Goal: Task Accomplishment & Management: Use online tool/utility

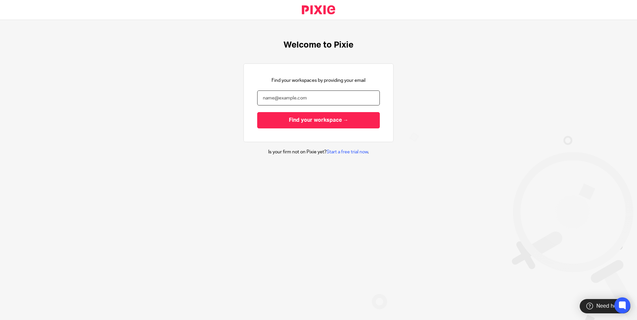
click at [278, 98] on input "email" at bounding box center [318, 98] width 123 height 15
type input "Bethany.collett@ascentant.co.uk"
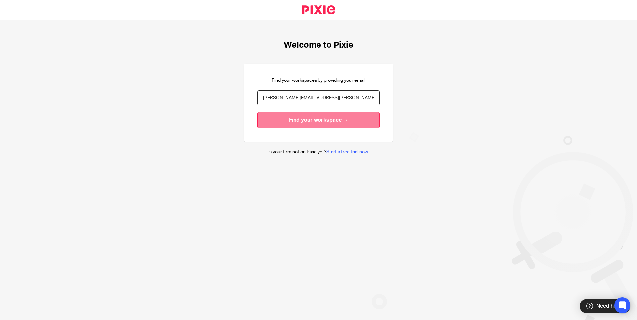
click at [304, 127] on input "Find your workspace →" at bounding box center [318, 120] width 123 height 16
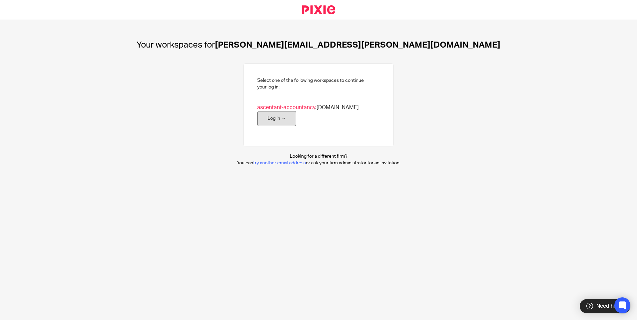
click at [260, 122] on link "Log in →" at bounding box center [276, 118] width 39 height 15
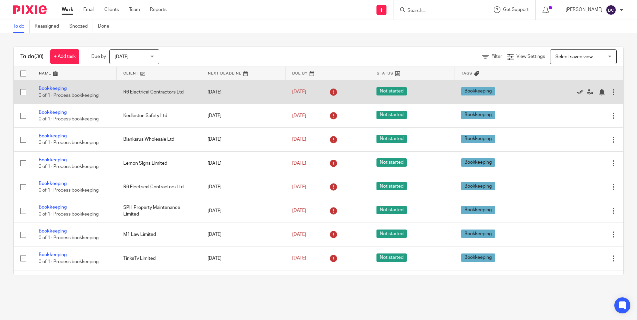
click at [577, 92] on icon at bounding box center [580, 92] width 7 height 7
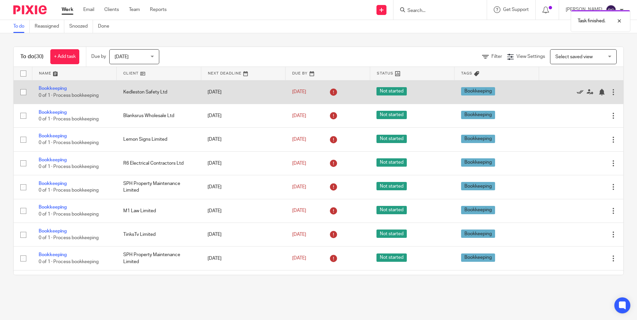
click at [577, 93] on icon at bounding box center [580, 92] width 7 height 7
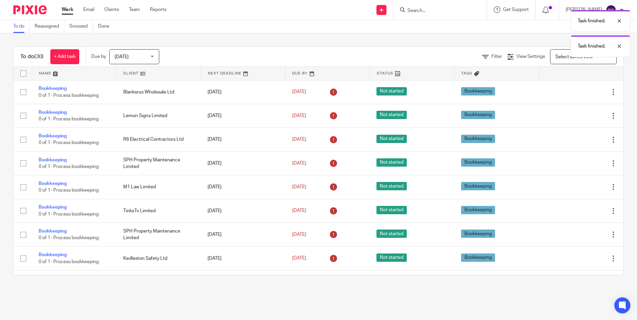
click at [577, 93] on icon at bounding box center [580, 92] width 7 height 7
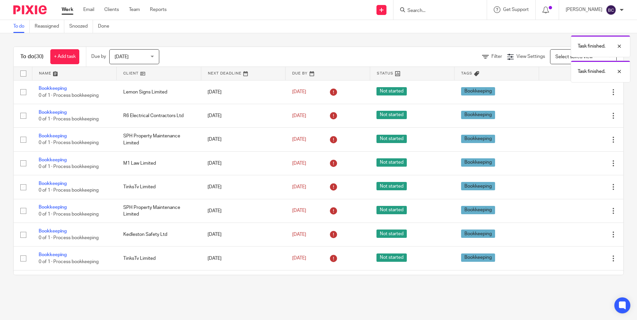
click at [577, 93] on icon at bounding box center [580, 92] width 7 height 7
click at [577, 113] on icon at bounding box center [580, 116] width 7 height 7
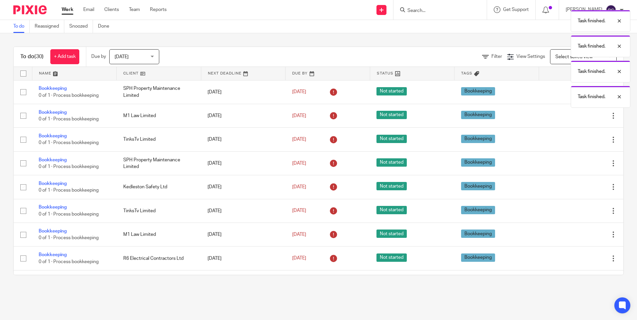
click at [566, 93] on div "Task finished. Task finished. Task finished. Task finished." at bounding box center [474, 57] width 312 height 101
drag, startPoint x: 566, startPoint y: 93, endPoint x: 556, endPoint y: 90, distance: 11.1
click at [556, 90] on div "Task finished. Task finished. Task finished. Task finished." at bounding box center [474, 57] width 312 height 101
click at [538, 92] on div "Task finished. Task finished. Task finished. Task finished." at bounding box center [474, 57] width 312 height 101
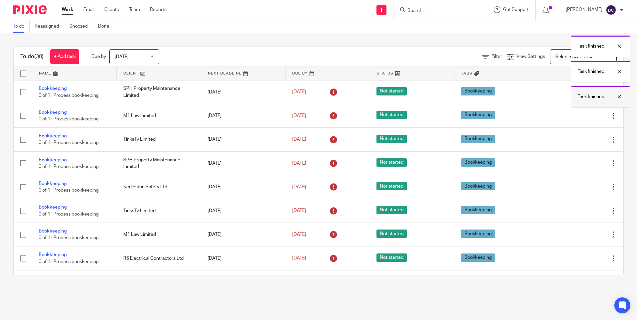
click at [621, 98] on div at bounding box center [614, 97] width 18 height 8
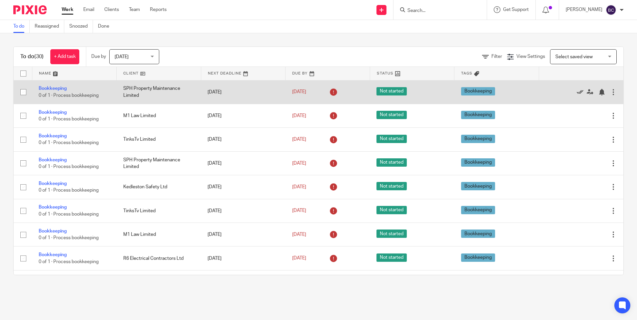
click at [577, 91] on icon at bounding box center [580, 92] width 7 height 7
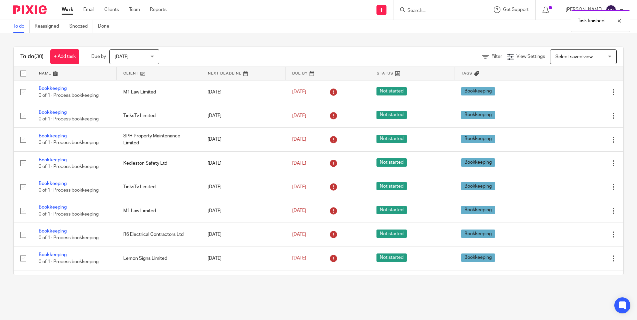
click at [577, 91] on icon at bounding box center [580, 92] width 7 height 7
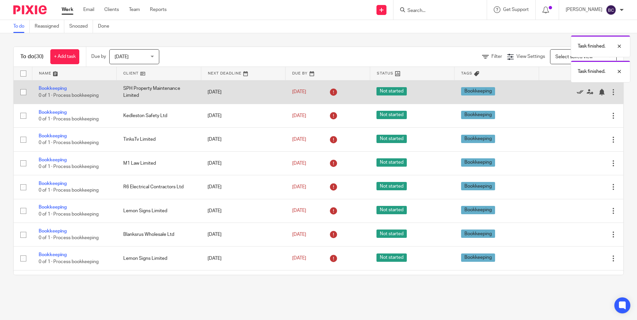
click at [577, 90] on icon at bounding box center [580, 92] width 7 height 7
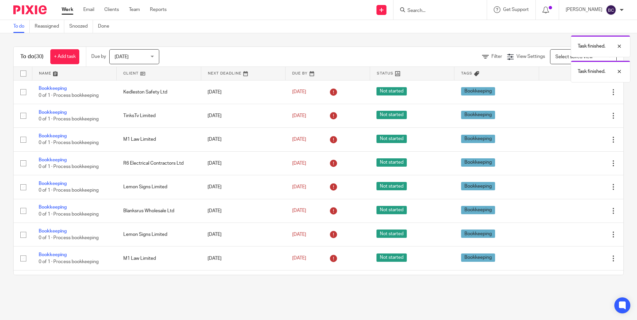
click at [577, 90] on icon at bounding box center [580, 92] width 7 height 7
click at [563, 108] on div "Edit task Delete" at bounding box center [580, 116] width 71 height 17
click at [577, 90] on icon at bounding box center [580, 92] width 7 height 7
click at [563, 90] on div "Task finished. Task finished. Task finished. Task finished." at bounding box center [474, 57] width 312 height 101
click at [563, 90] on body "Work Email Clients Team Reports Work Email Clients Team Reports Settings Send n…" at bounding box center [318, 160] width 637 height 320
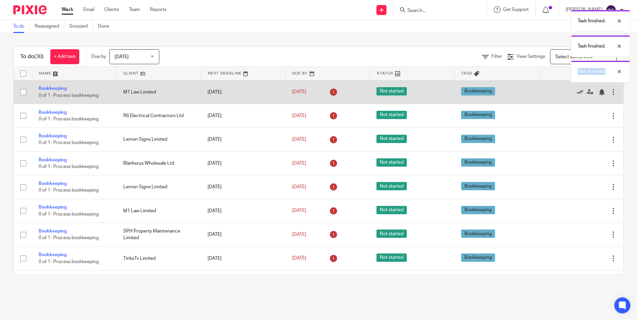
click at [577, 90] on icon at bounding box center [580, 92] width 7 height 7
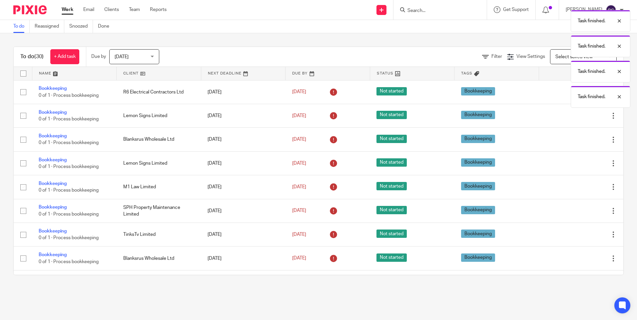
click at [563, 90] on div "Task finished. Task finished. Task finished. Task finished." at bounding box center [474, 57] width 312 height 101
click at [558, 91] on div "Task finished. Task finished. Task finished. Task finished." at bounding box center [474, 57] width 312 height 101
click at [551, 84] on div "Task finished. Task finished. Task finished. Task finished." at bounding box center [474, 57] width 312 height 101
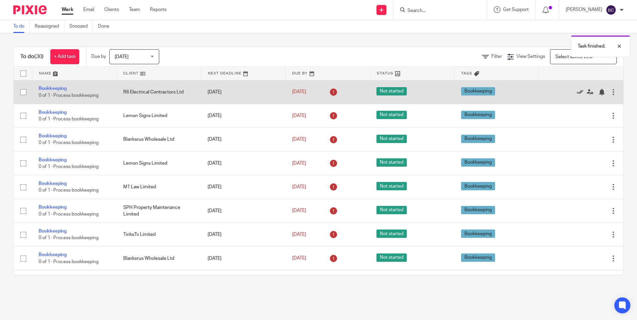
click at [577, 90] on icon at bounding box center [580, 92] width 7 height 7
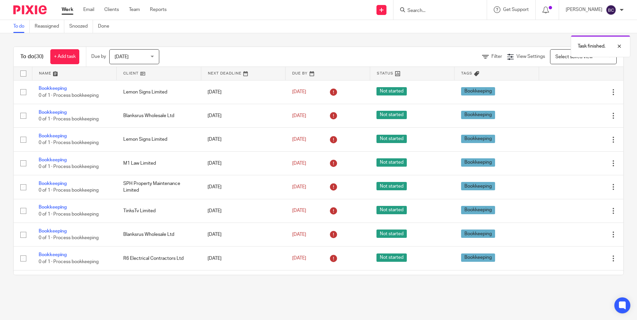
click at [577, 90] on icon at bounding box center [580, 92] width 7 height 7
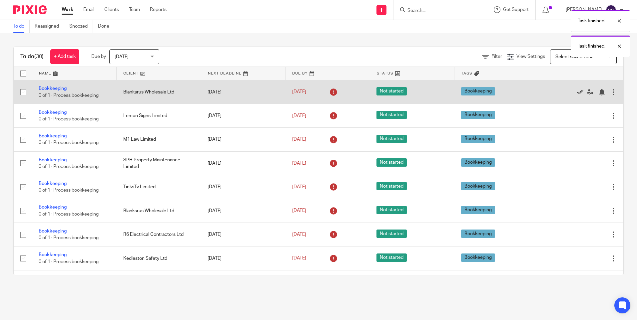
click at [577, 90] on icon at bounding box center [580, 92] width 7 height 7
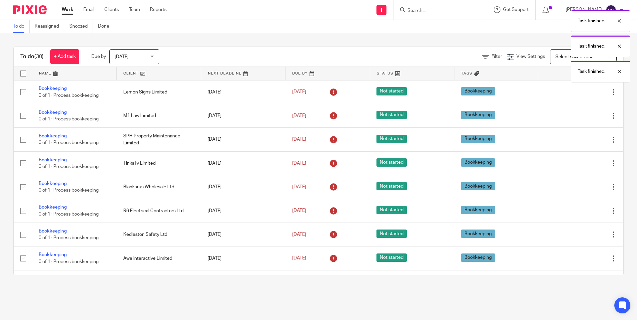
click at [577, 90] on icon at bounding box center [580, 92] width 7 height 7
click at [565, 90] on div "Task finished. Task finished. Task finished. Task finished." at bounding box center [474, 57] width 312 height 101
click at [562, 91] on div "Task finished. Task finished. Task finished. Task finished." at bounding box center [474, 57] width 312 height 101
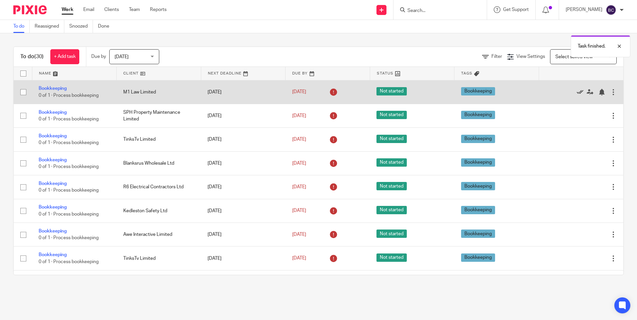
click at [577, 92] on icon at bounding box center [580, 92] width 7 height 7
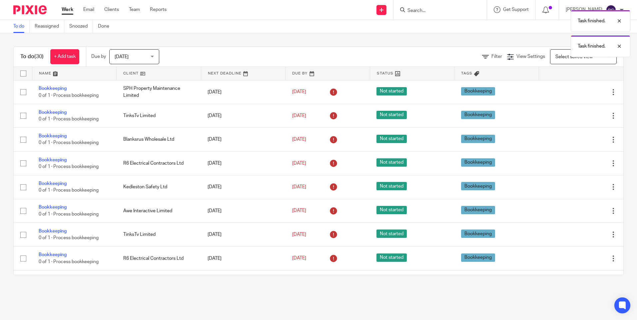
click at [577, 92] on icon at bounding box center [580, 92] width 7 height 7
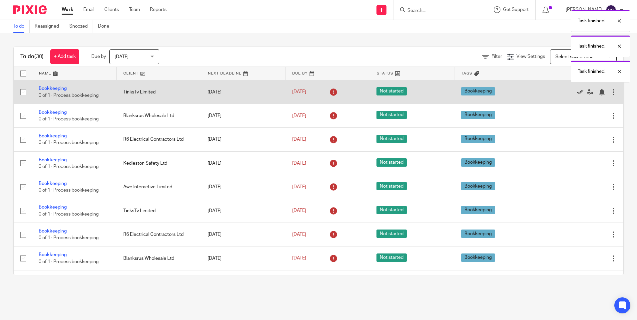
click at [577, 92] on icon at bounding box center [580, 92] width 7 height 7
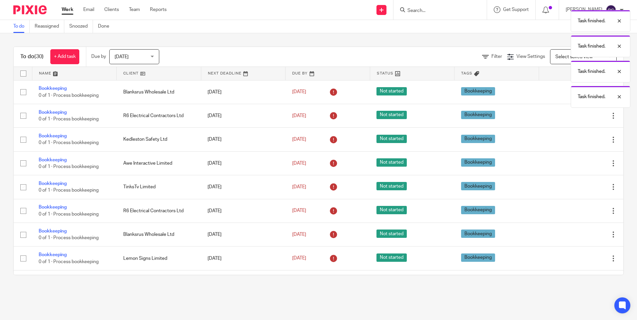
click at [565, 92] on div "Task finished. Task finished. Task finished. Task finished." at bounding box center [474, 57] width 312 height 101
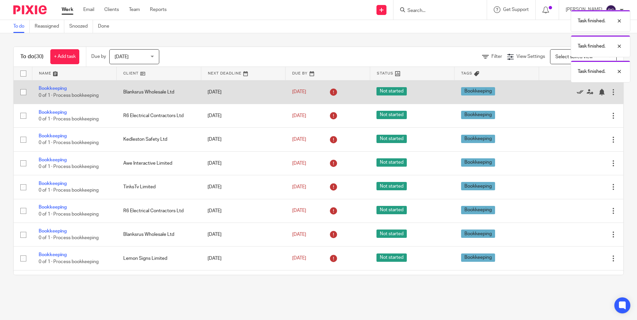
click at [577, 92] on icon at bounding box center [580, 92] width 7 height 7
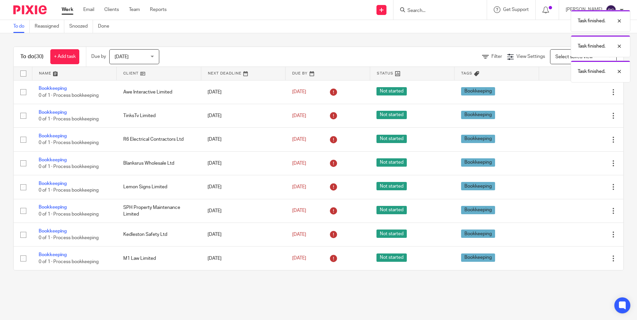
click at [562, 92] on div at bounding box center [577, 92] width 65 height 7
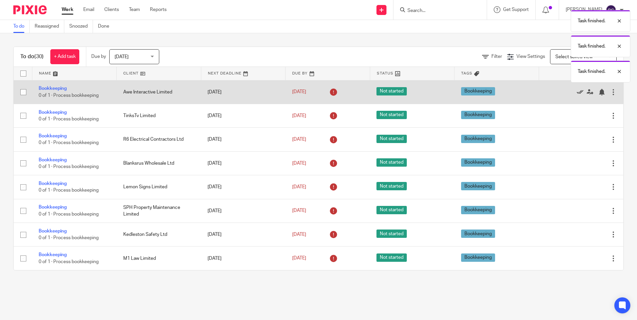
click at [577, 91] on icon at bounding box center [580, 92] width 7 height 7
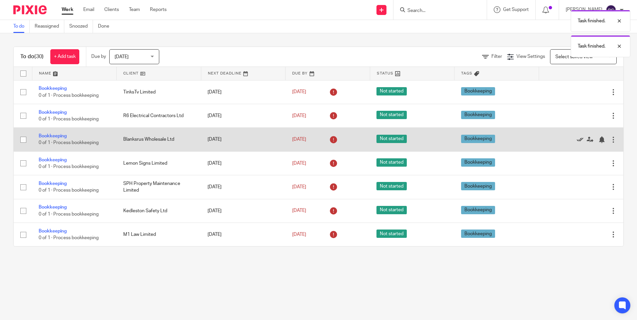
click at [577, 139] on icon at bounding box center [580, 140] width 7 height 7
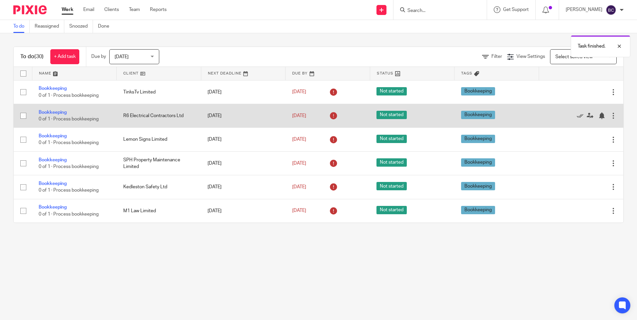
click at [610, 114] on div at bounding box center [613, 116] width 7 height 7
click at [587, 115] on icon at bounding box center [590, 116] width 7 height 7
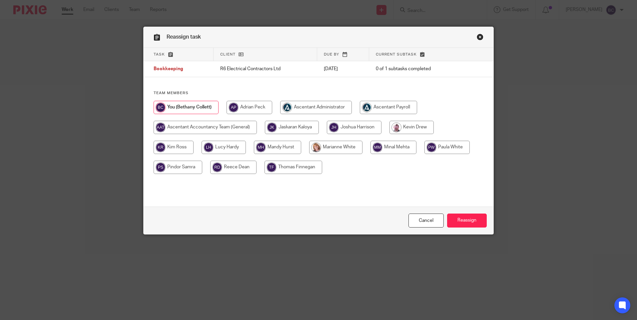
click at [176, 146] on input "radio" at bounding box center [174, 147] width 40 height 13
radio input "true"
click at [459, 218] on input "Reassign" at bounding box center [467, 221] width 40 height 14
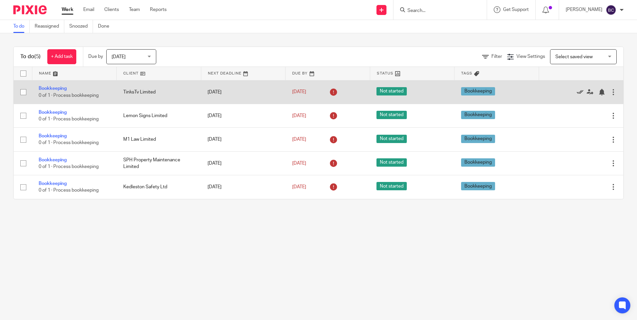
click at [577, 93] on icon at bounding box center [580, 92] width 7 height 7
